Goal: Navigation & Orientation: Find specific page/section

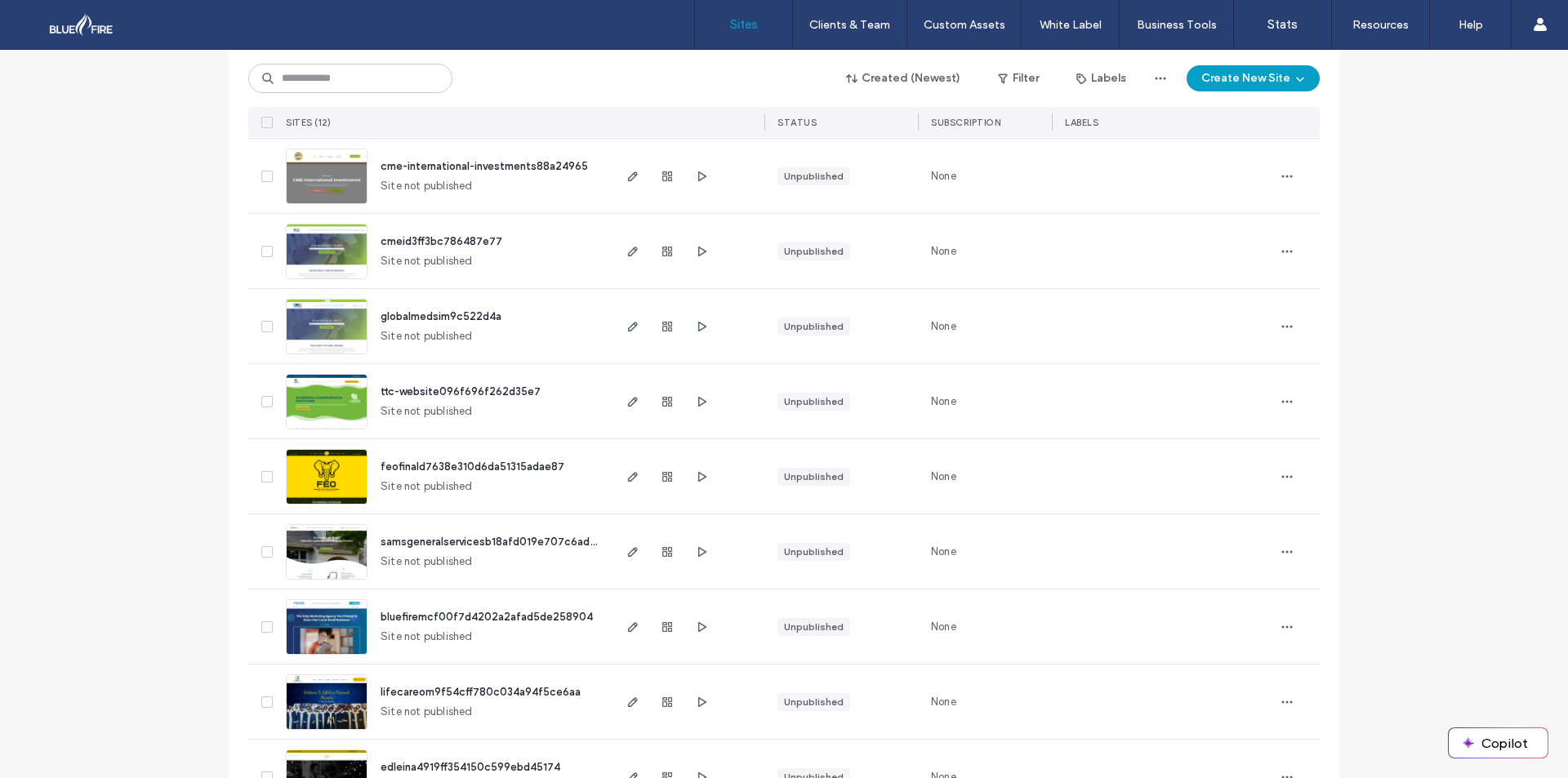
scroll to position [464, 0]
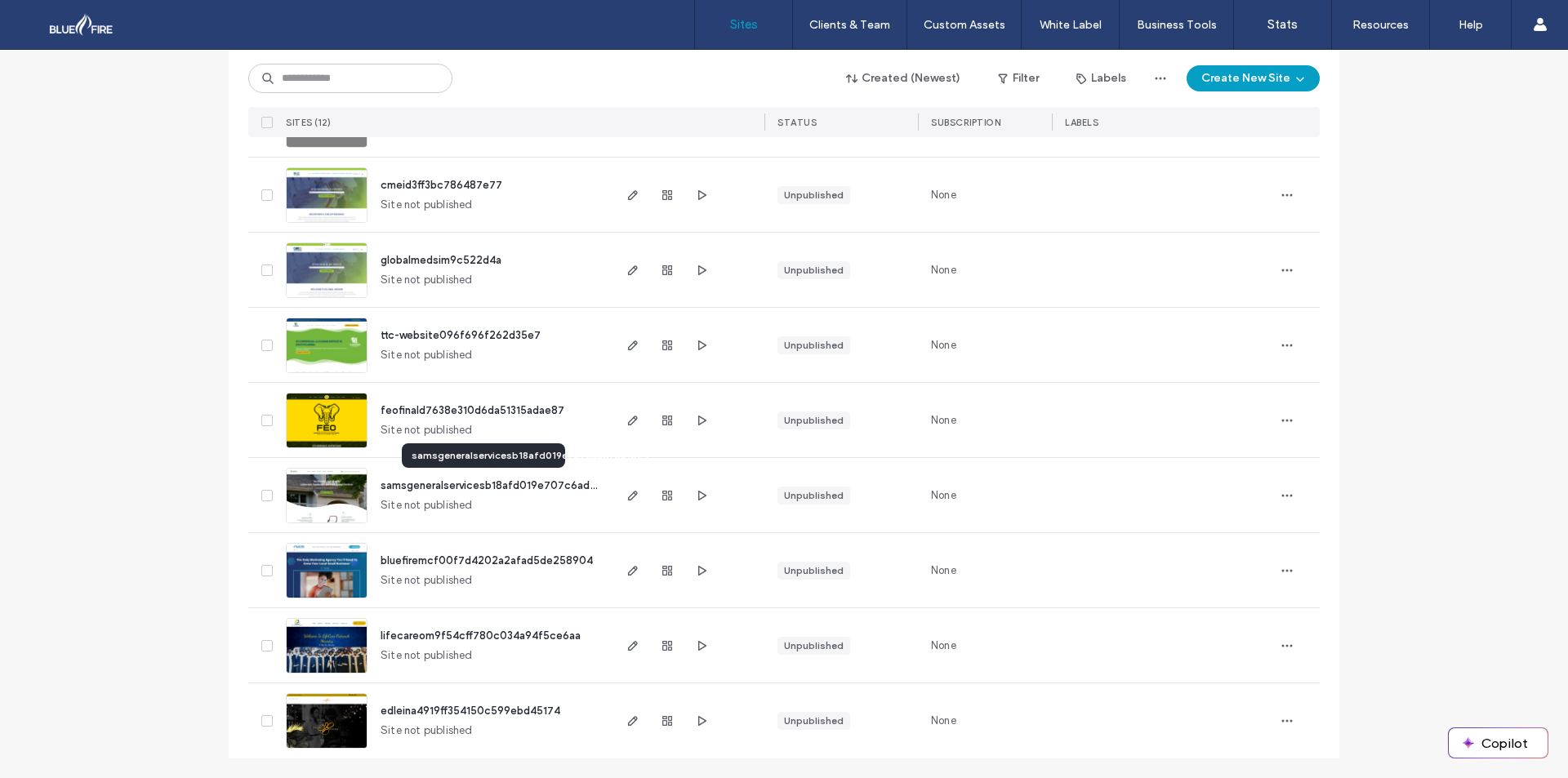
click at [455, 486] on span "samsgeneralservicesb18afd019e707c6adf0a1024" at bounding box center [506, 485] width 251 height 12
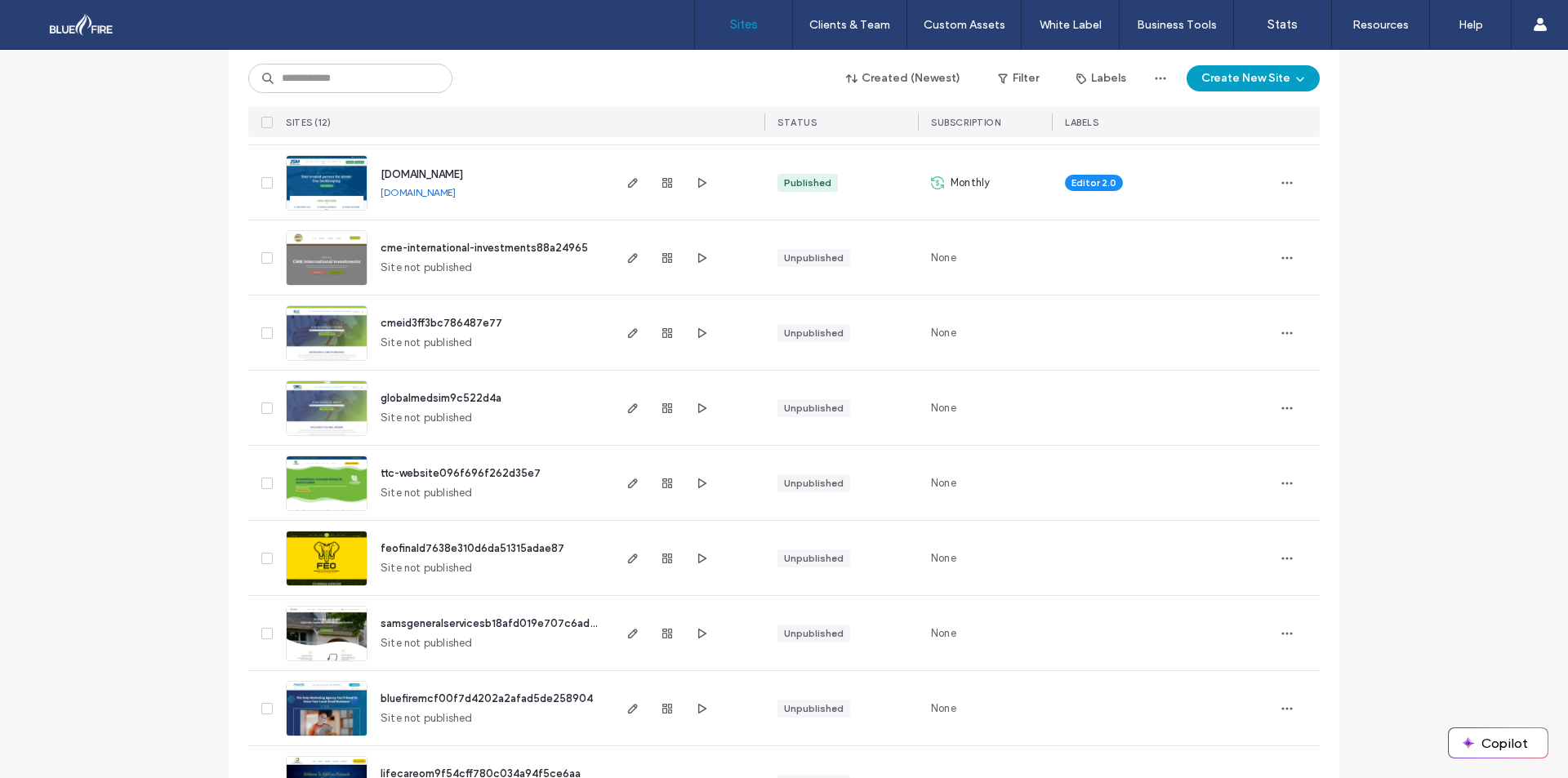
scroll to position [464, 0]
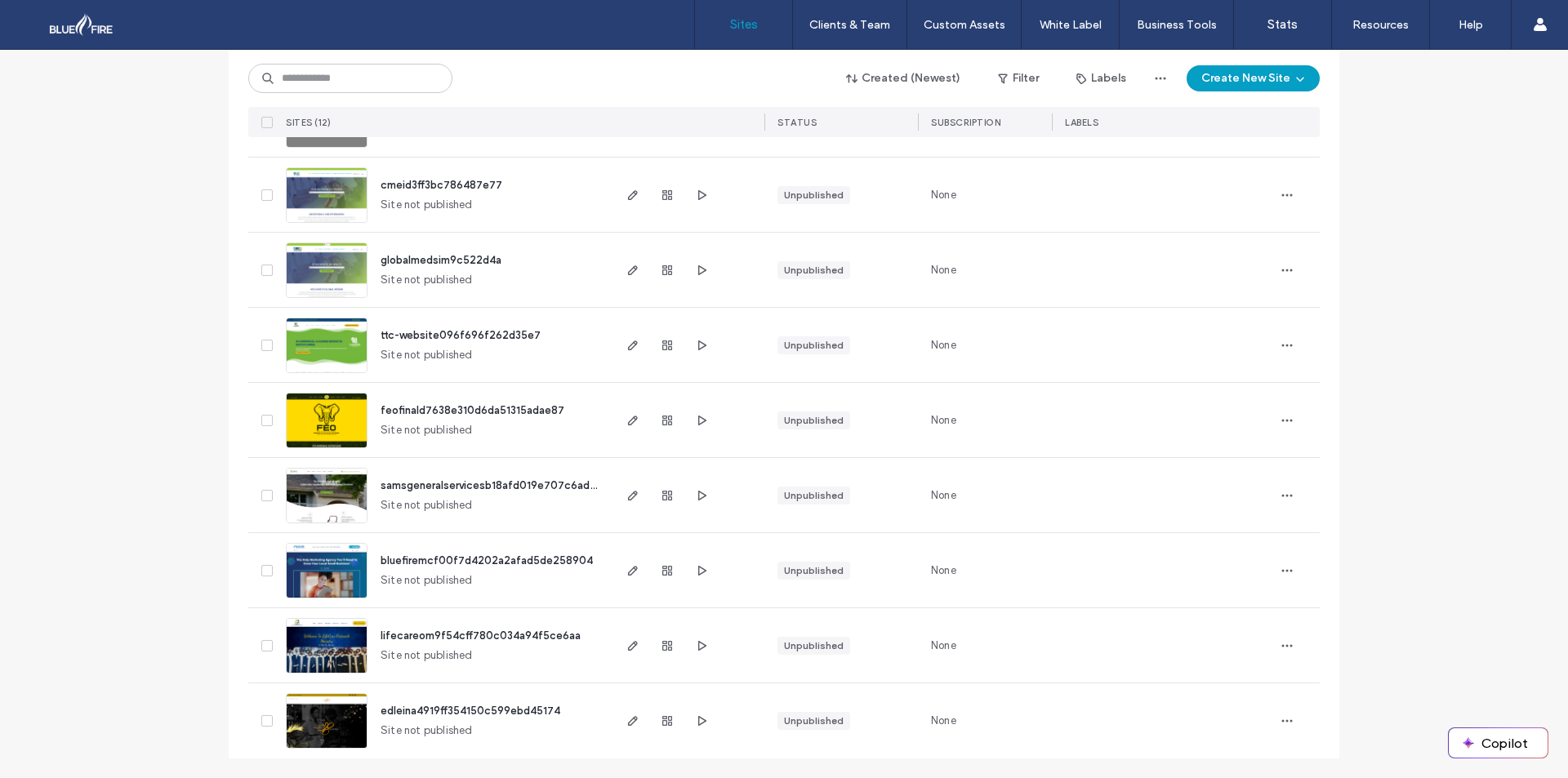
click at [312, 725] on img at bounding box center [326, 749] width 80 height 111
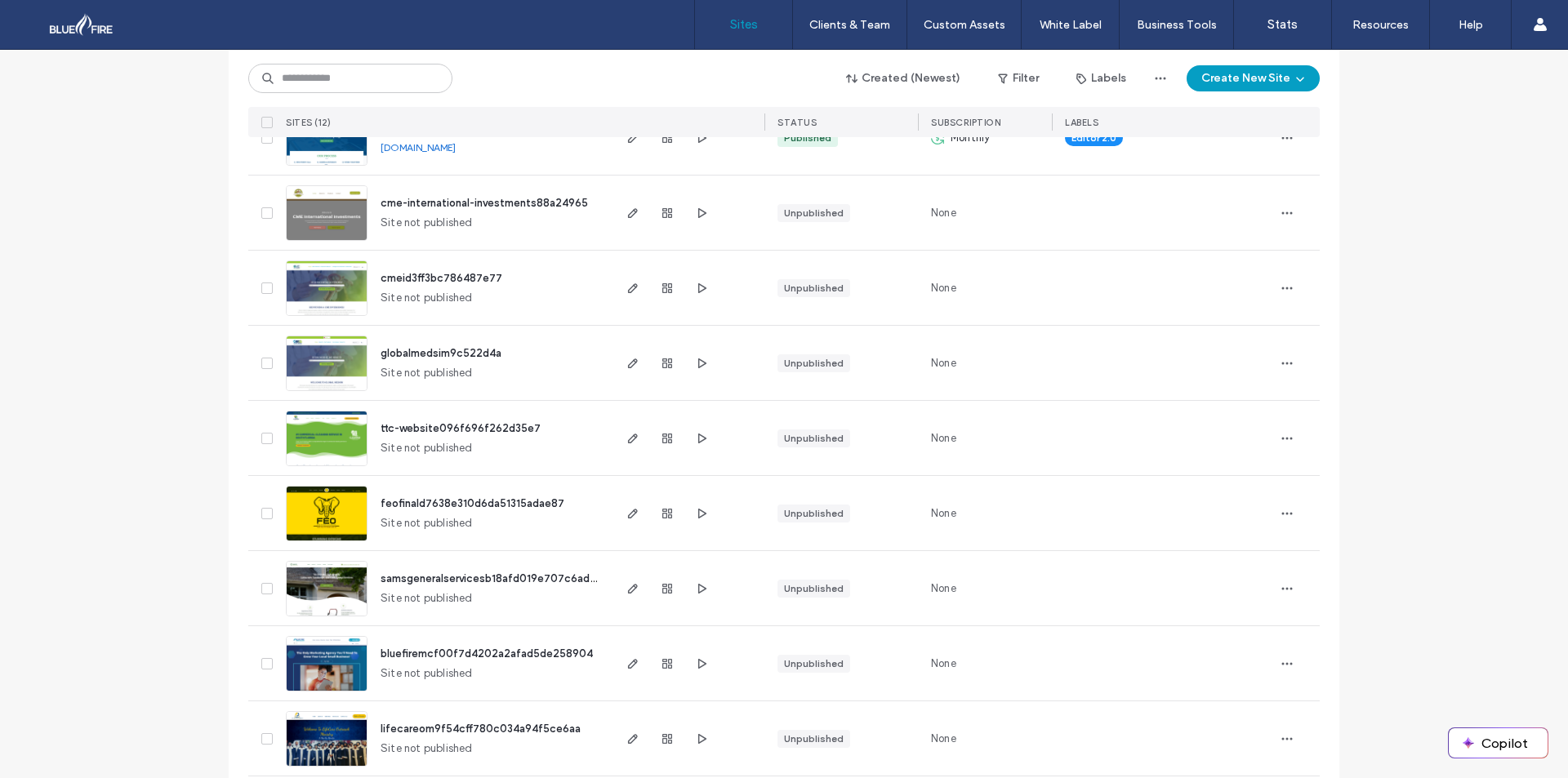
scroll to position [408, 0]
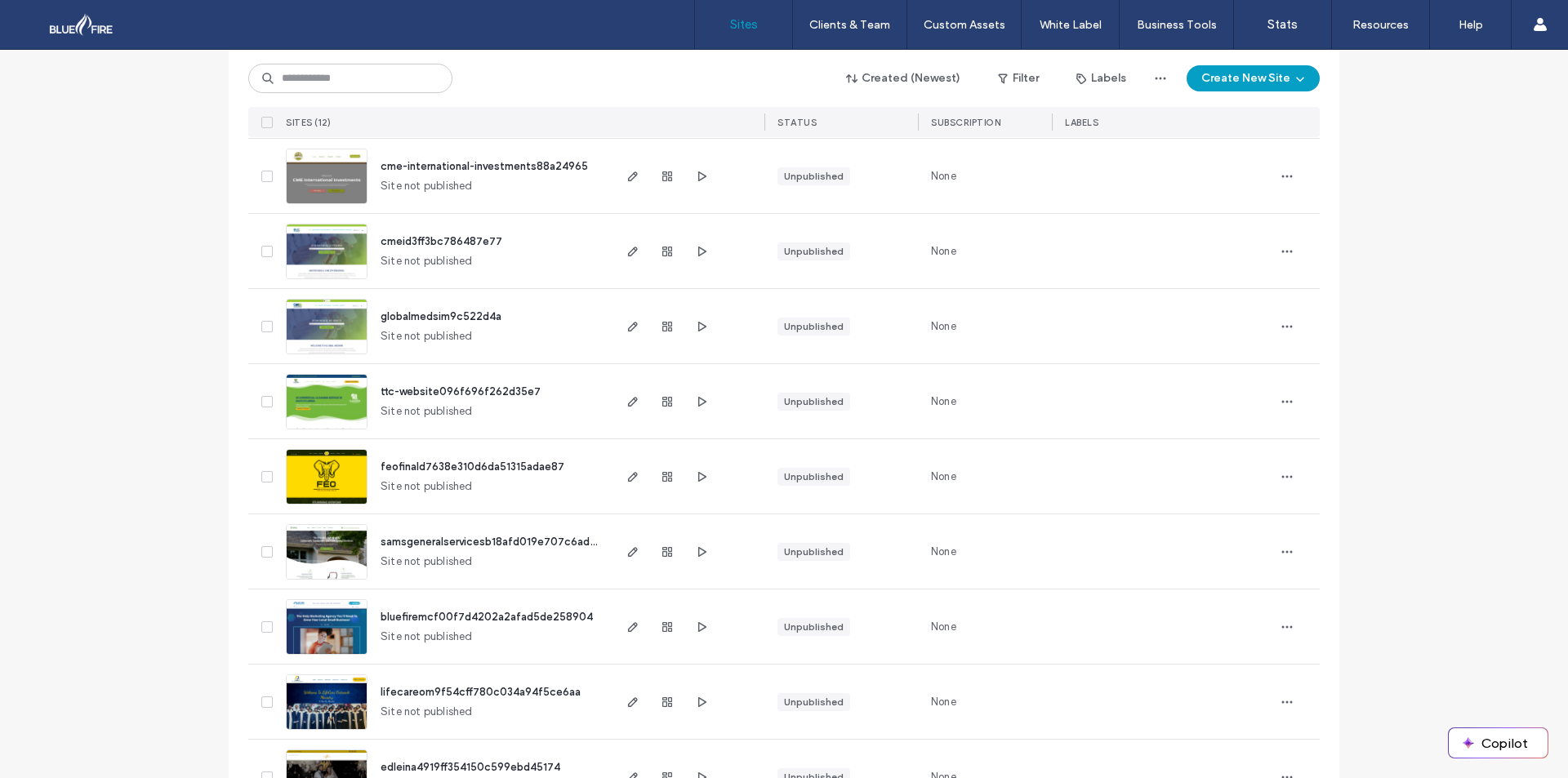
click at [324, 379] on img at bounding box center [326, 430] width 80 height 111
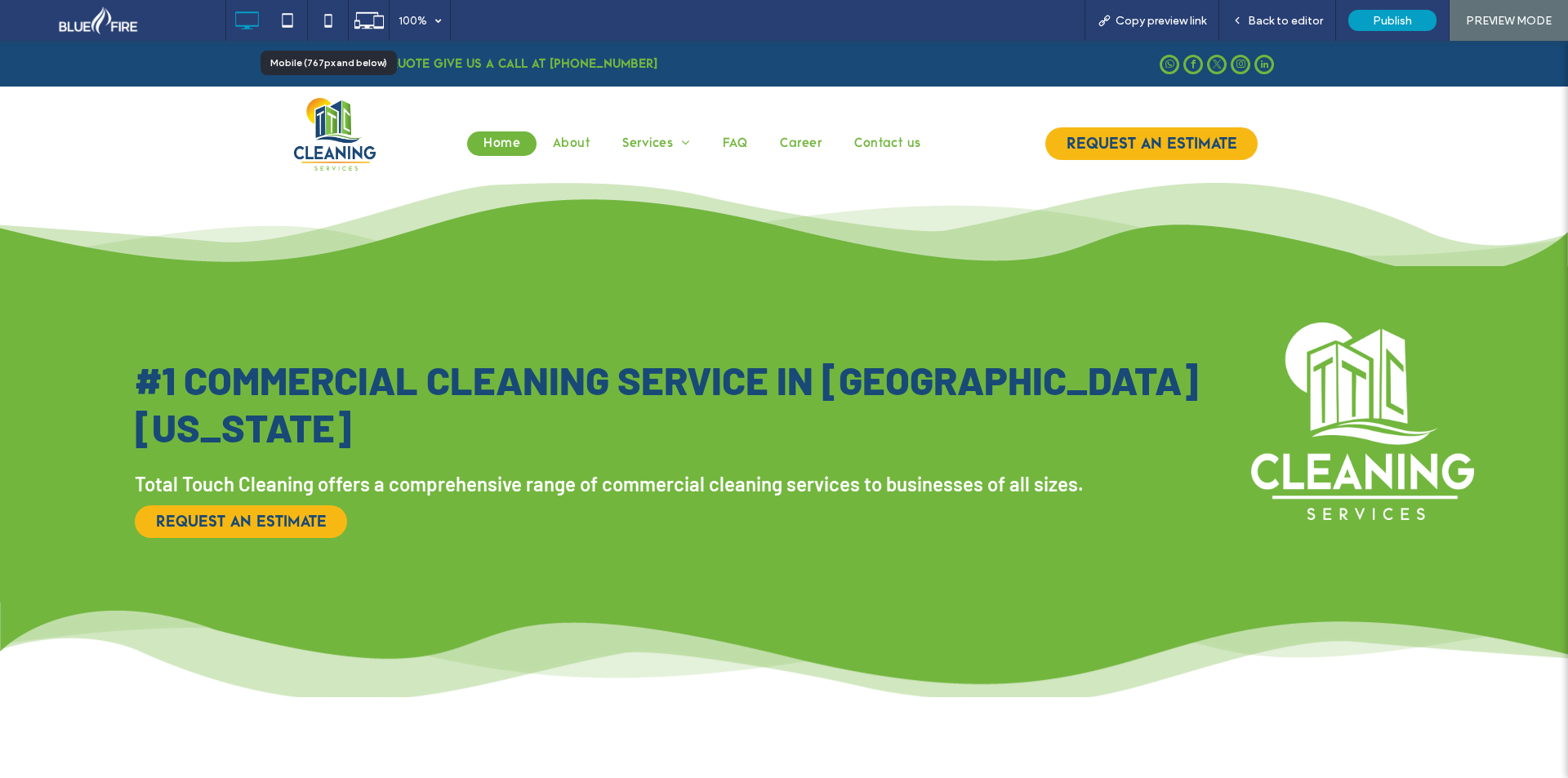
click at [238, 12] on use at bounding box center [247, 21] width 24 height 18
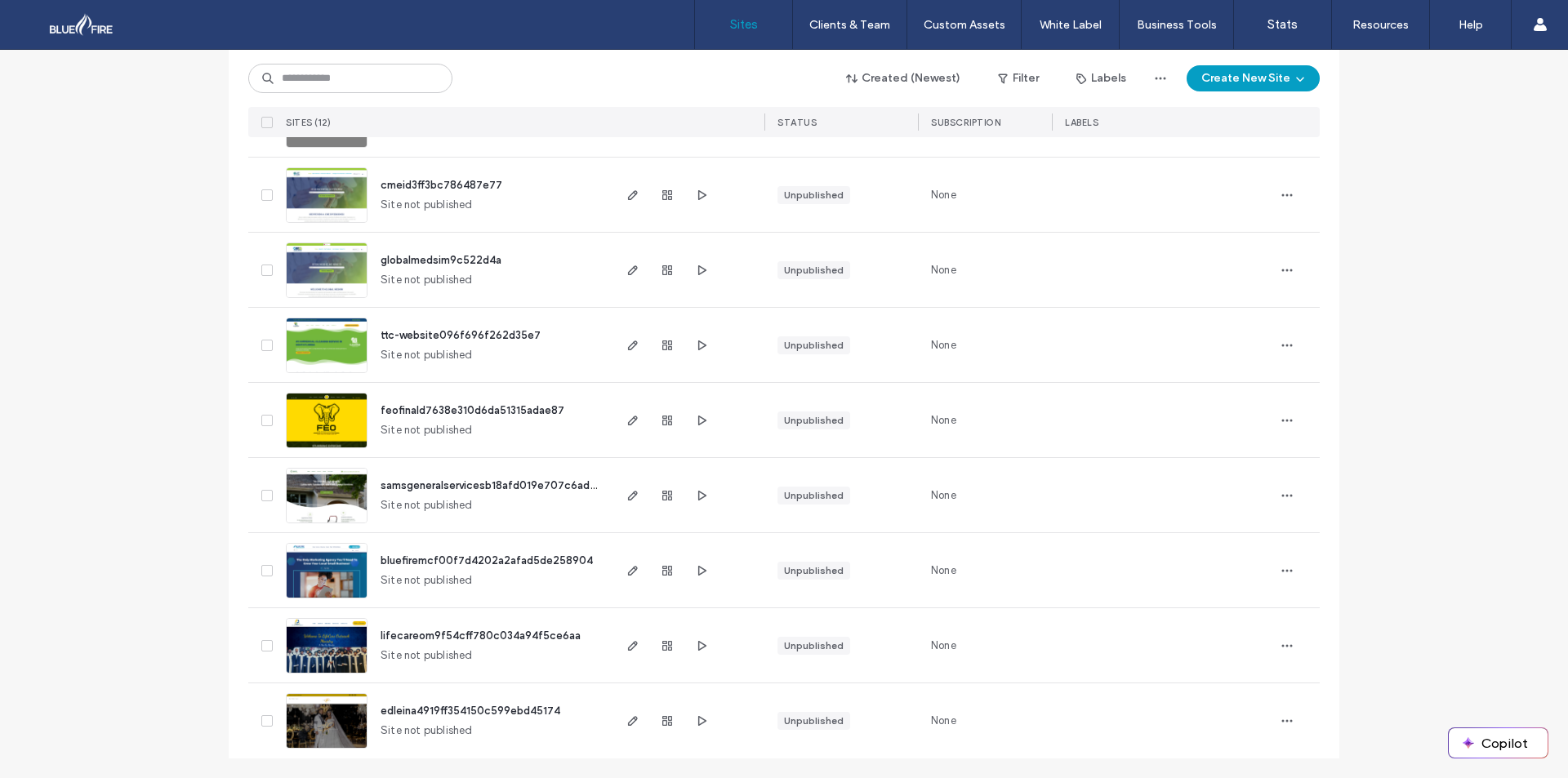
click at [344, 419] on img at bounding box center [326, 449] width 80 height 111
